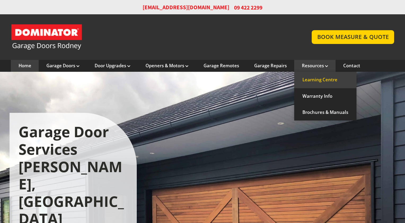
click at [311, 77] on link "Learning Centre" at bounding box center [325, 80] width 62 height 16
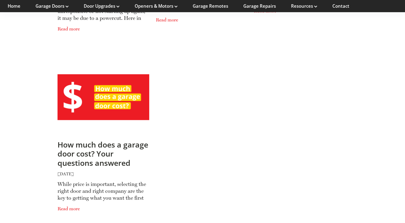
scroll to position [228, 0]
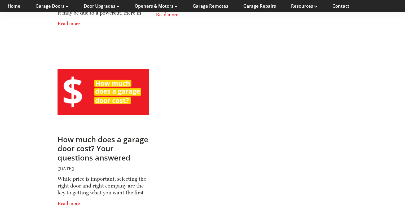
click at [95, 155] on link "How much does a garage door cost? Your questions answered" at bounding box center [102, 148] width 91 height 28
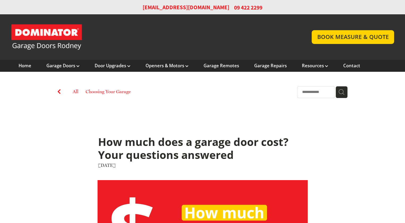
click at [131, 36] on link at bounding box center [156, 37] width 290 height 26
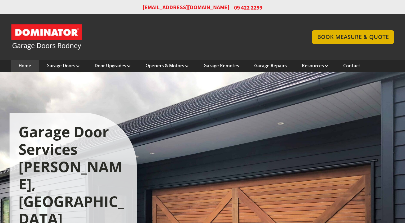
click at [330, 33] on link "BOOK MEASURE & QUOTE" at bounding box center [352, 37] width 82 height 14
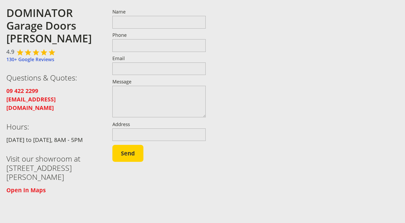
scroll to position [91, 0]
